Goal: Task Accomplishment & Management: Manage account settings

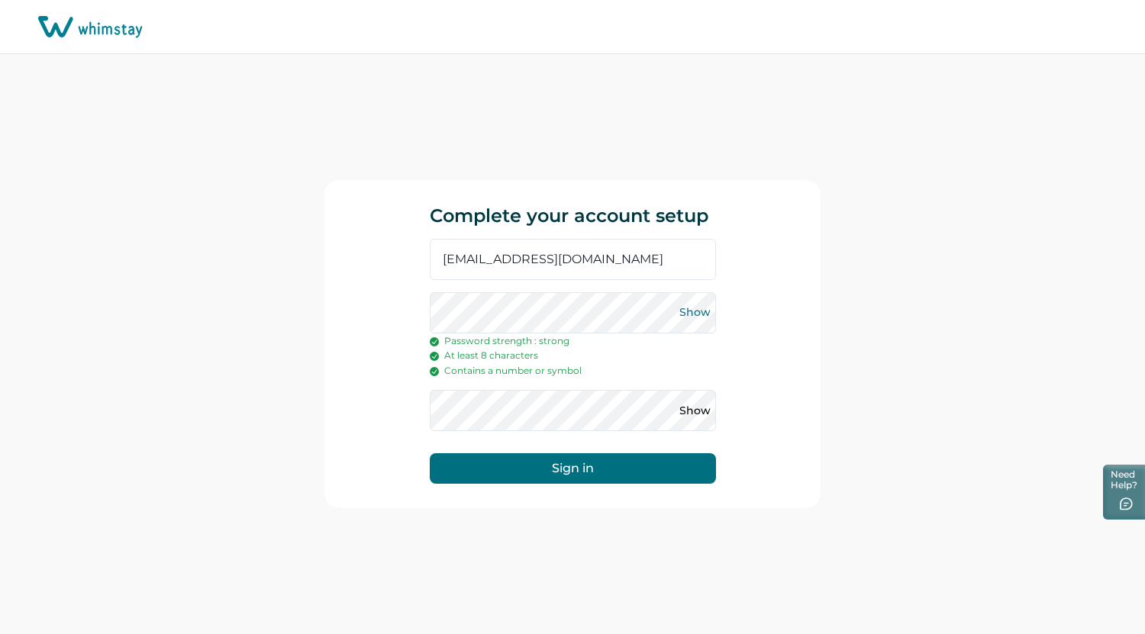
click at [683, 318] on button "Show" at bounding box center [695, 313] width 24 height 24
click at [689, 421] on button "Show" at bounding box center [695, 410] width 24 height 24
click at [614, 470] on button "Sign in" at bounding box center [573, 468] width 286 height 31
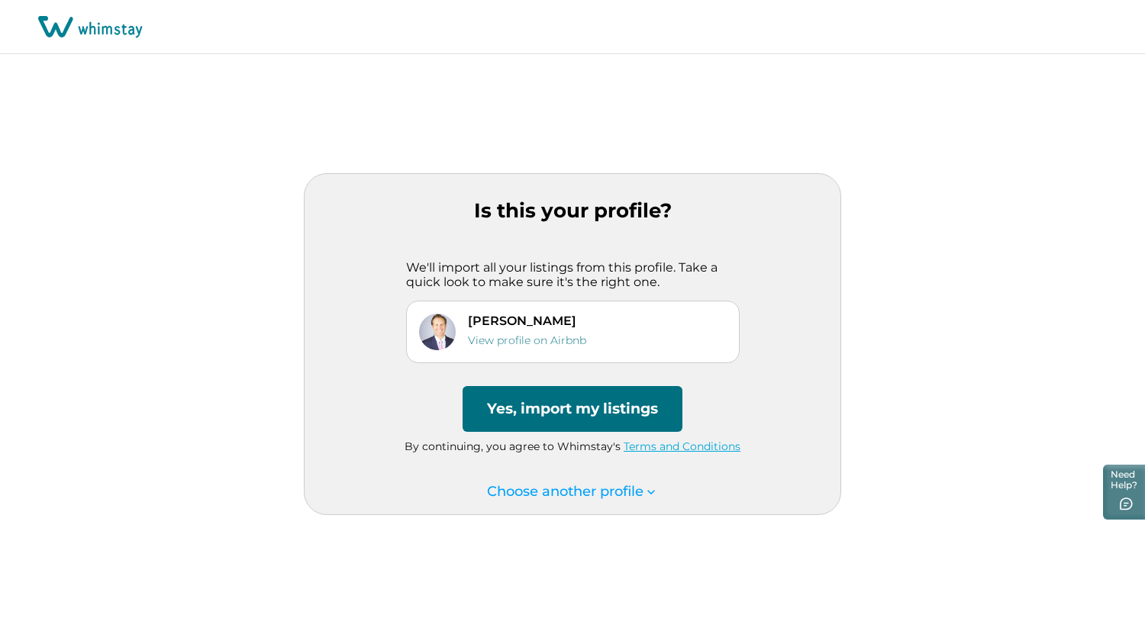
click at [573, 405] on button "Yes, import my listings" at bounding box center [573, 409] width 220 height 46
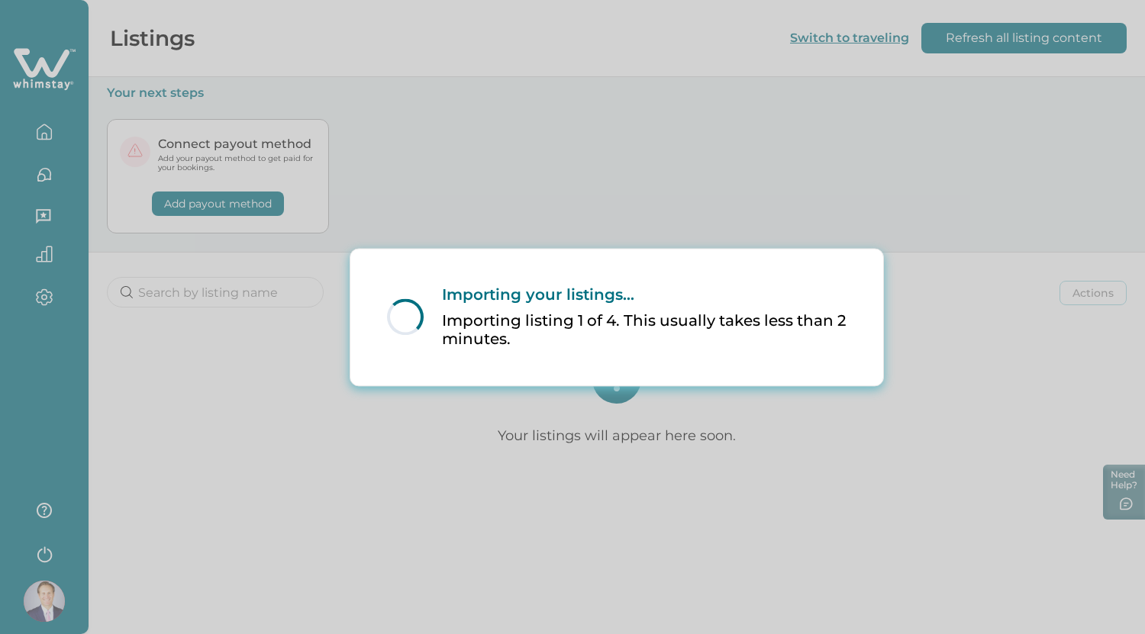
click at [573, 405] on div "Loading... Importing your listings... Importing listing 1 of 4. This usually ta…" at bounding box center [572, 317] width 1145 height 634
